Goal: Check status: Check status

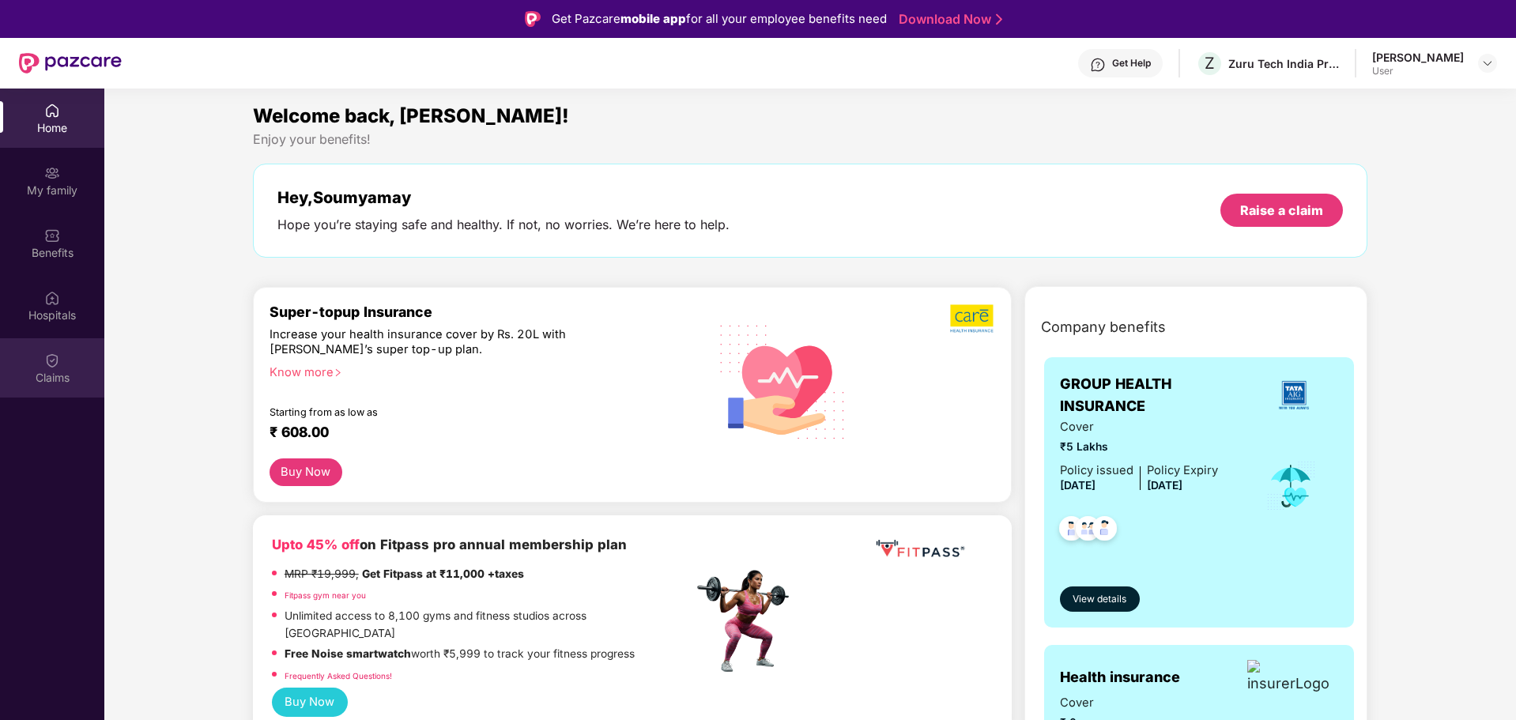
scroll to position [89, 0]
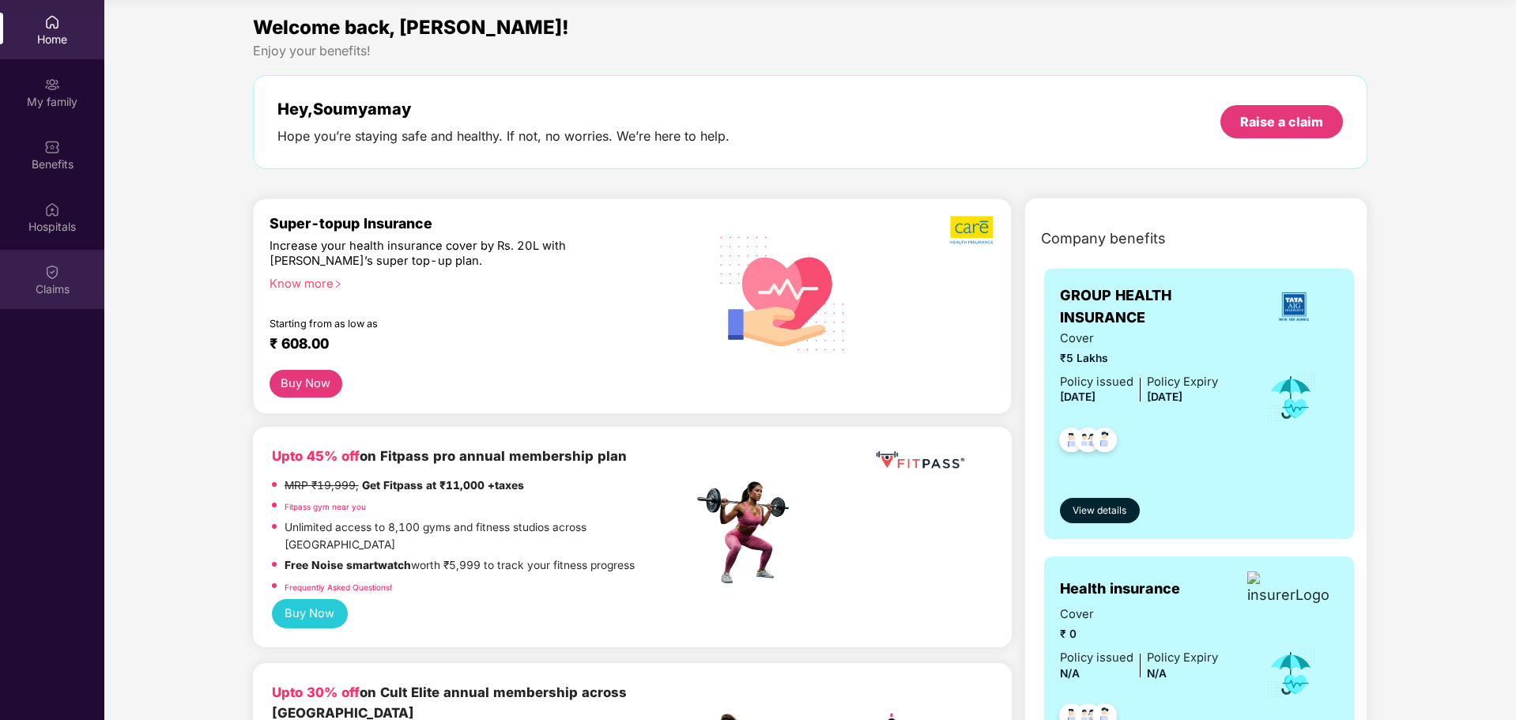
click at [39, 267] on div "Claims" at bounding box center [52, 279] width 104 height 59
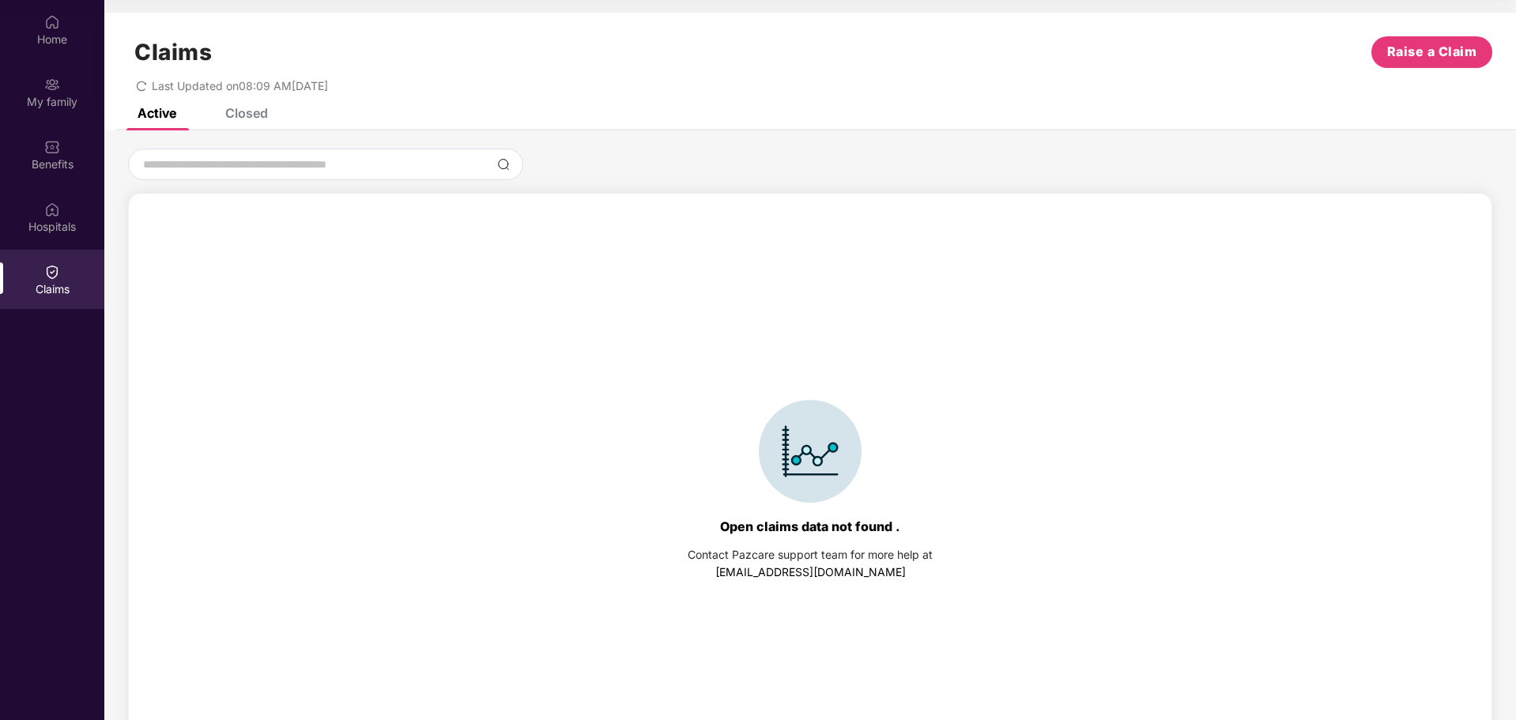
click at [244, 117] on div "Closed" at bounding box center [246, 113] width 43 height 16
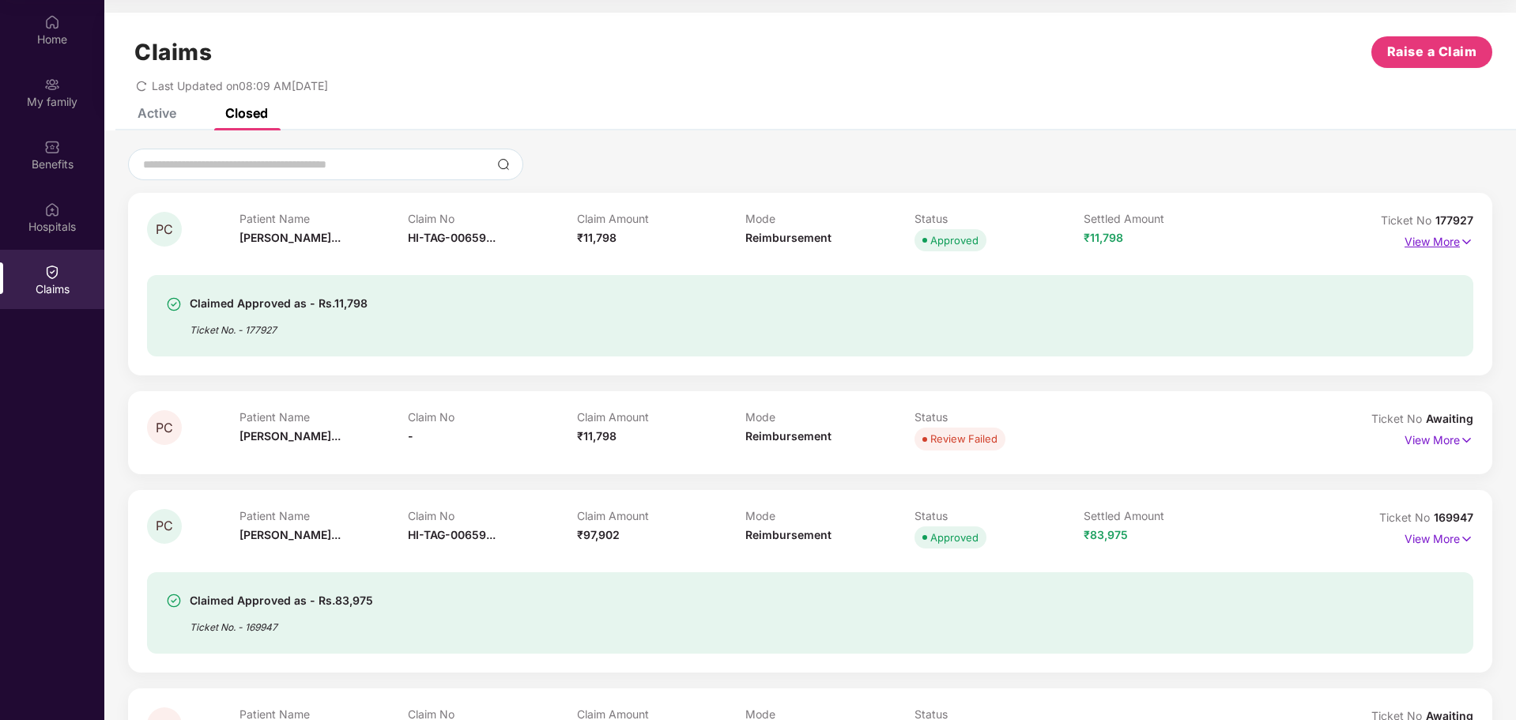
click at [1428, 247] on p "View More" at bounding box center [1439, 239] width 69 height 21
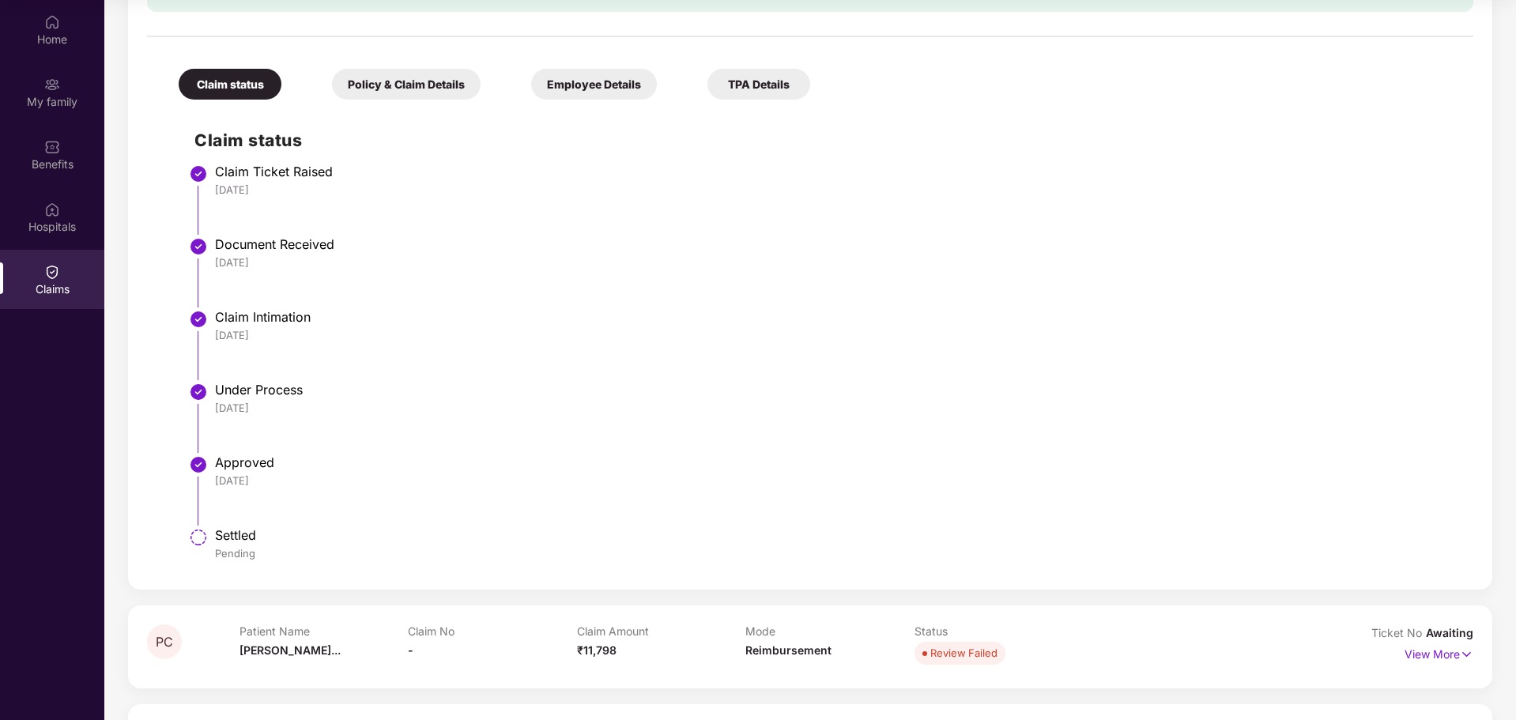
scroll to position [677, 0]
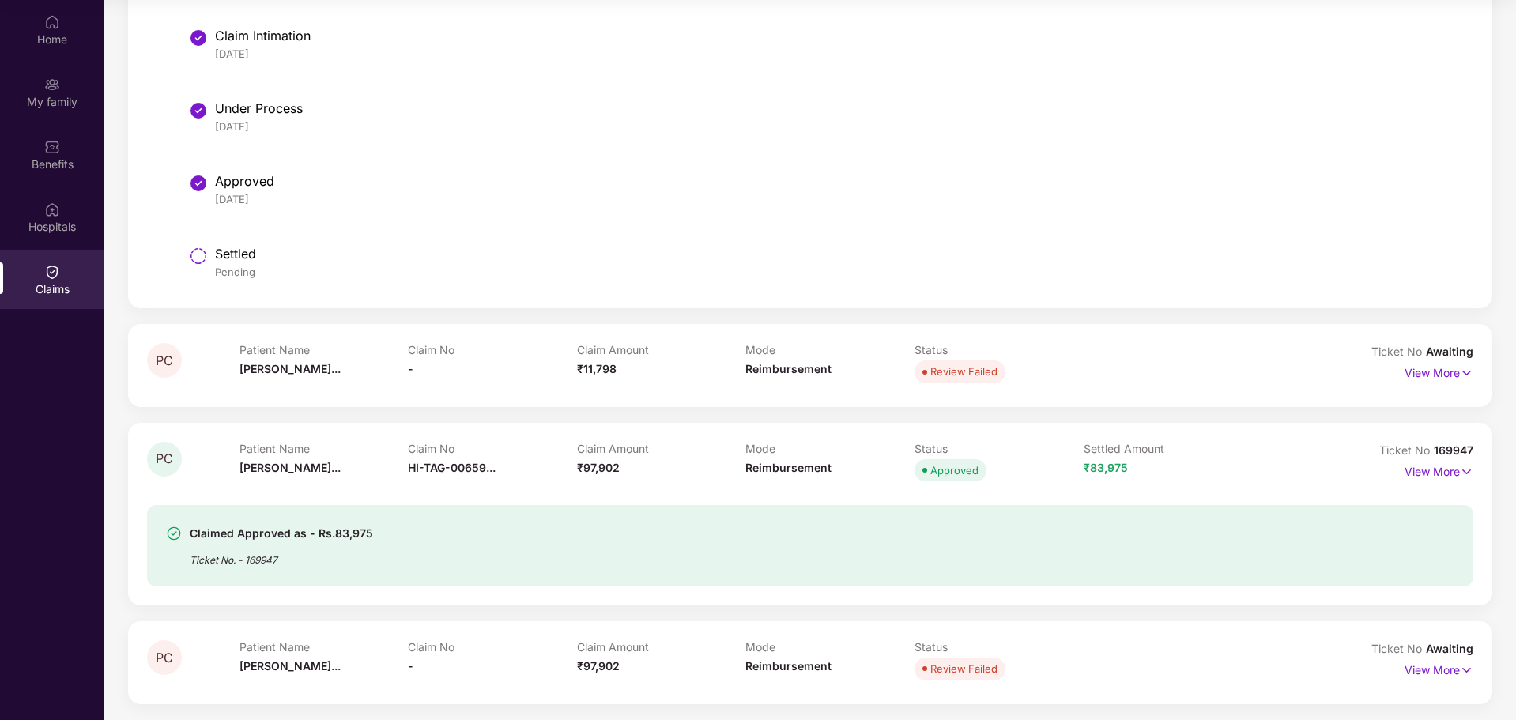
click at [1431, 469] on p "View More" at bounding box center [1439, 469] width 69 height 21
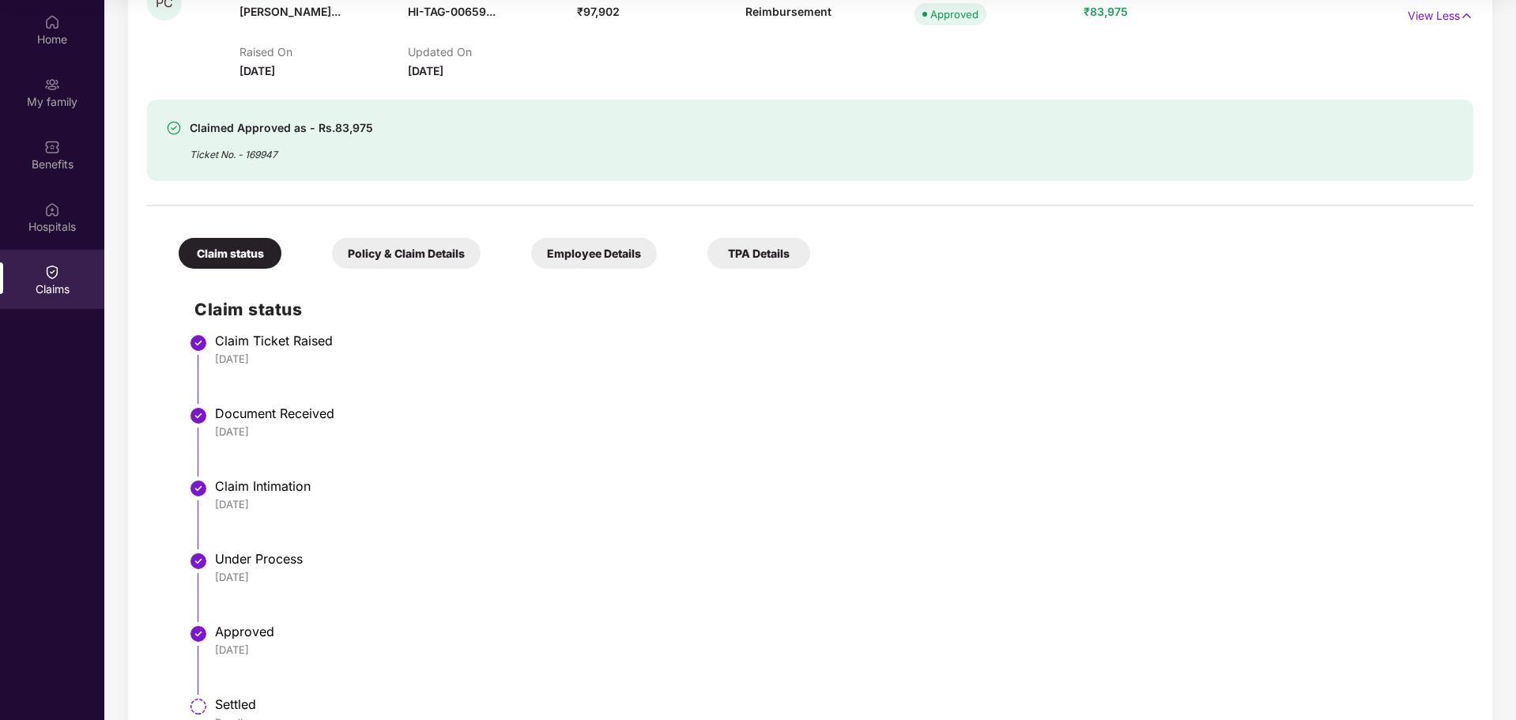
scroll to position [1286, 0]
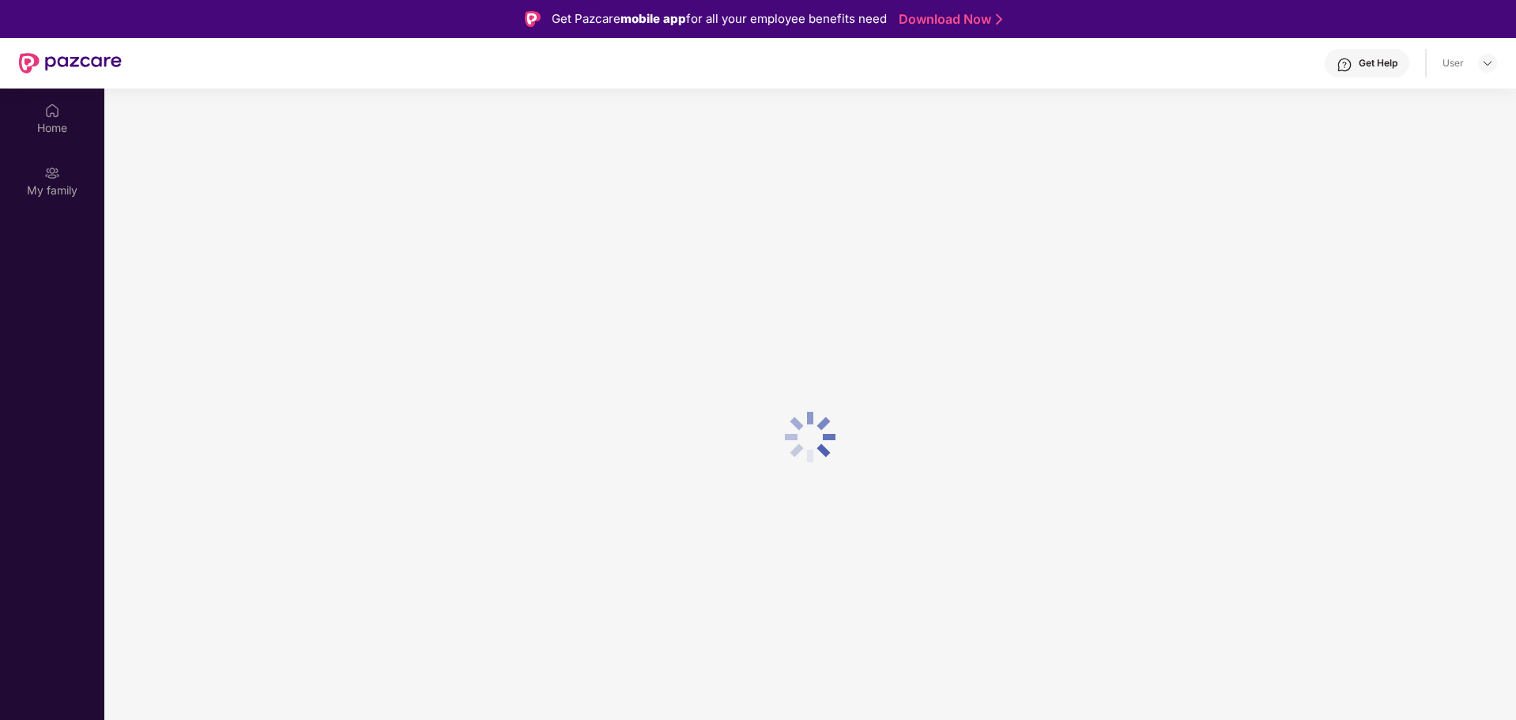
scroll to position [89, 0]
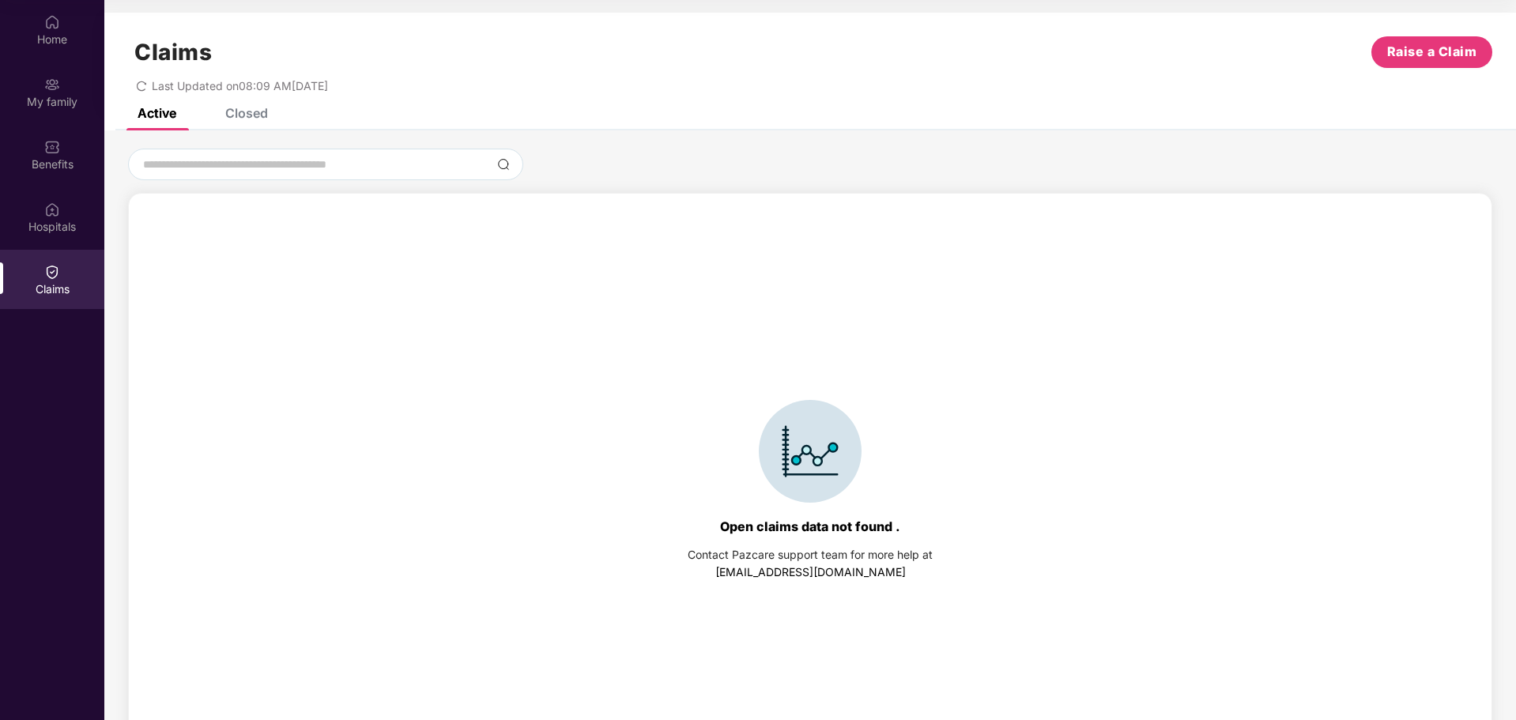
click at [258, 117] on div "Closed" at bounding box center [246, 113] width 43 height 16
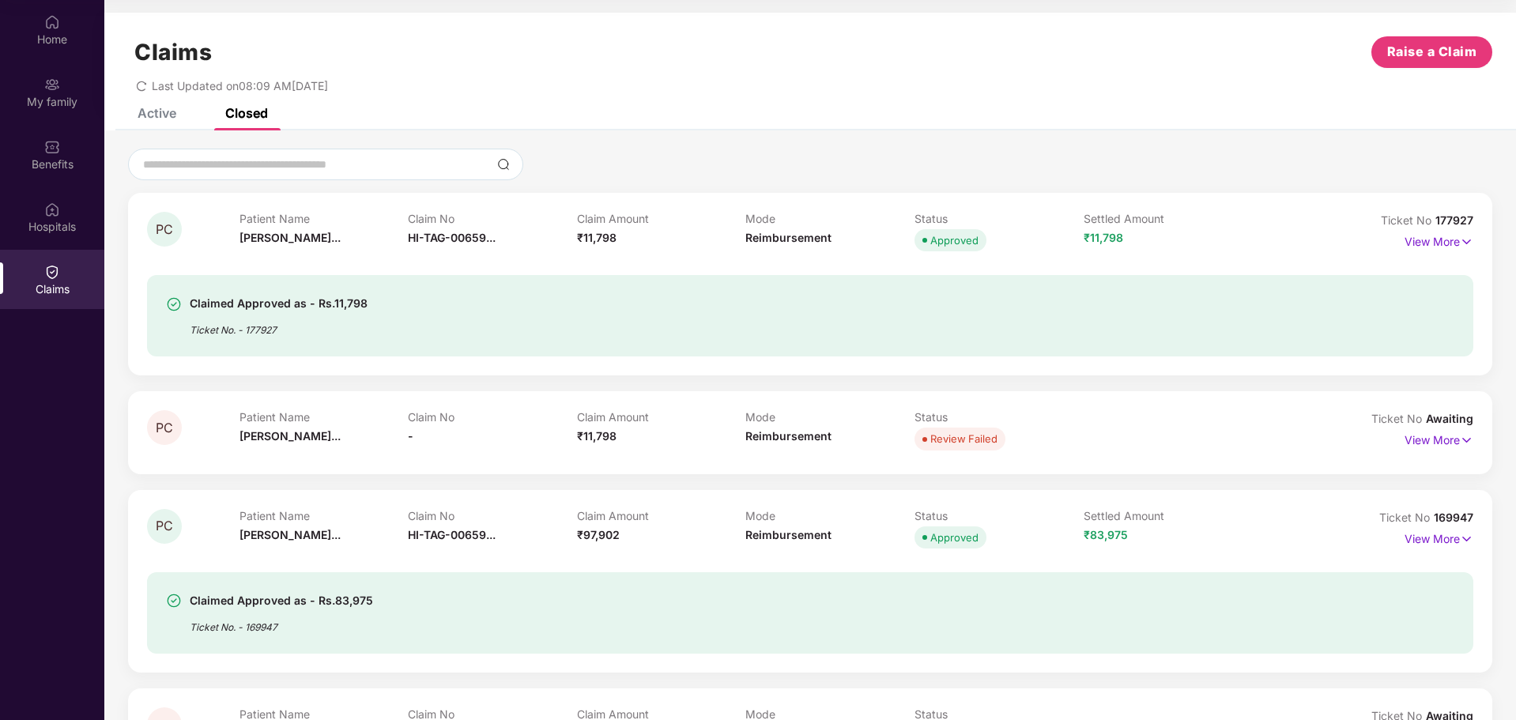
click at [175, 116] on div "Active" at bounding box center [157, 113] width 39 height 16
